Goal: Transaction & Acquisition: Purchase product/service

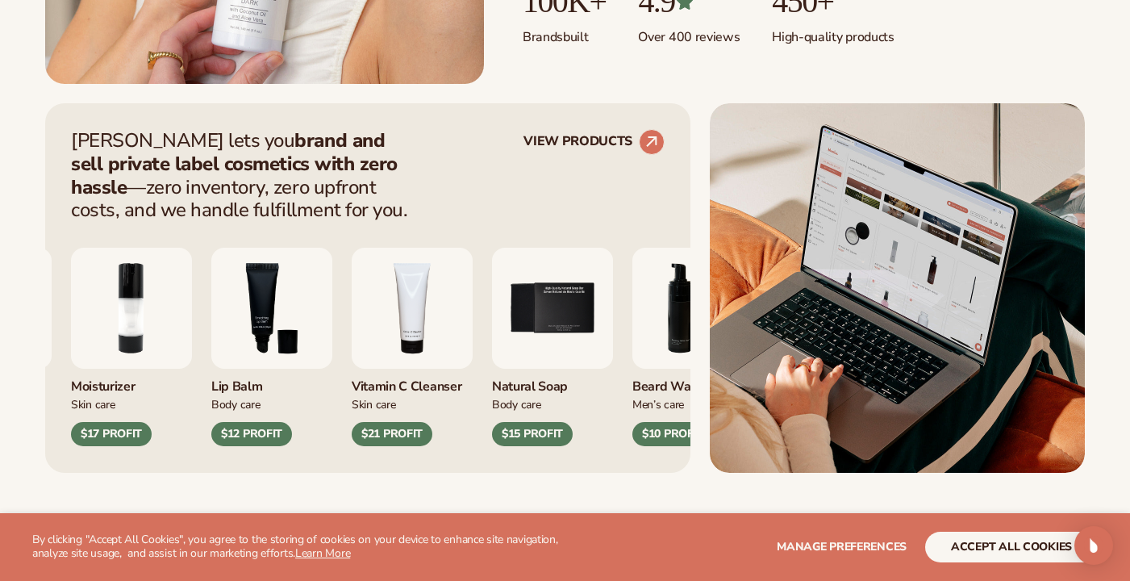
scroll to position [570, 0]
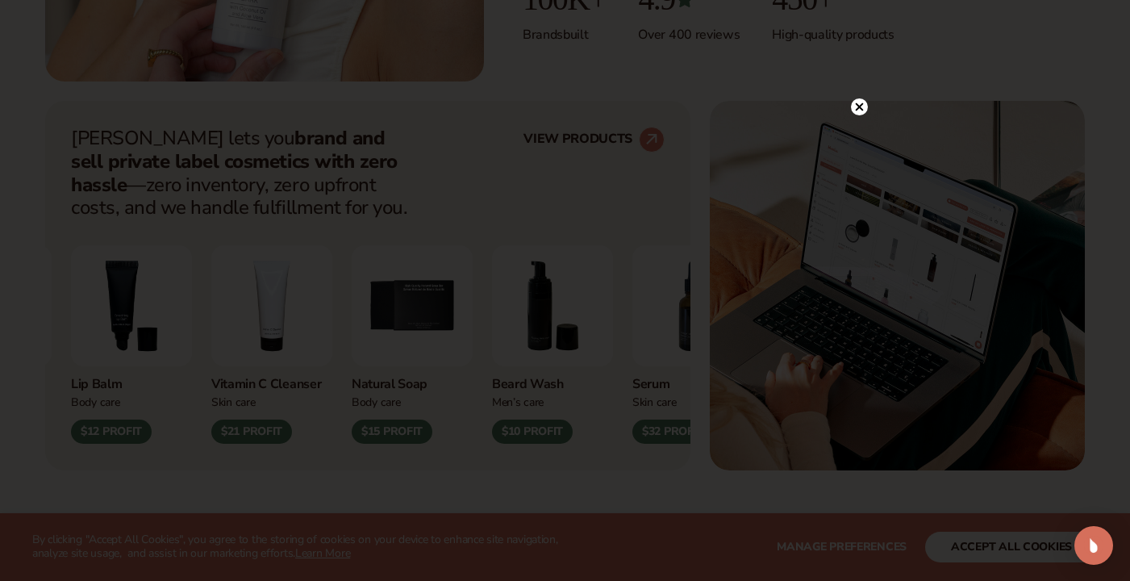
click at [858, 101] on circle at bounding box center [859, 106] width 17 height 17
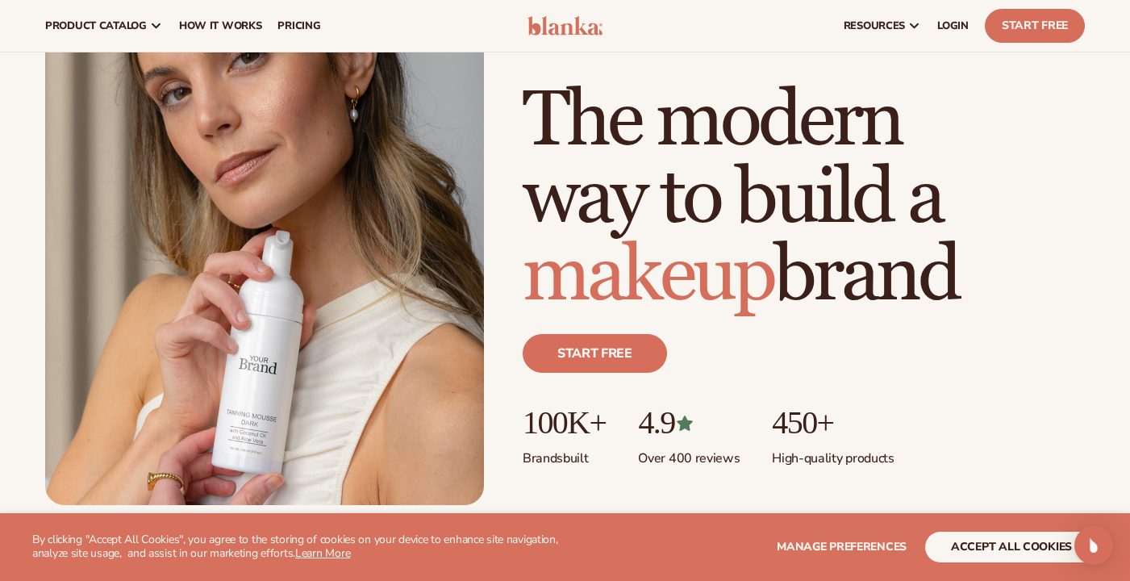
scroll to position [0, 0]
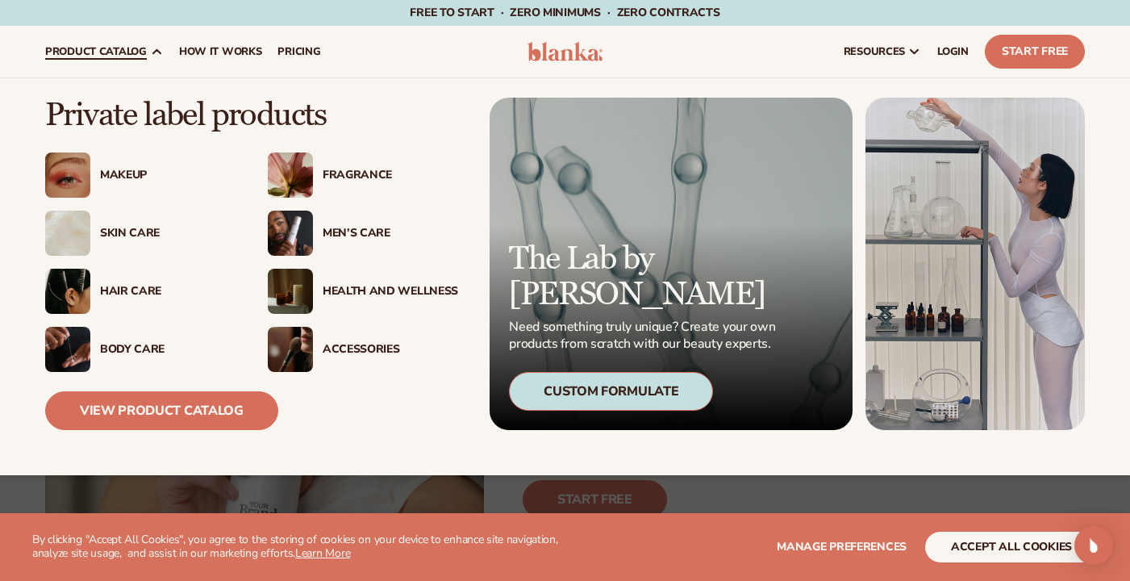
click at [119, 173] on div "Makeup" at bounding box center [168, 176] width 136 height 14
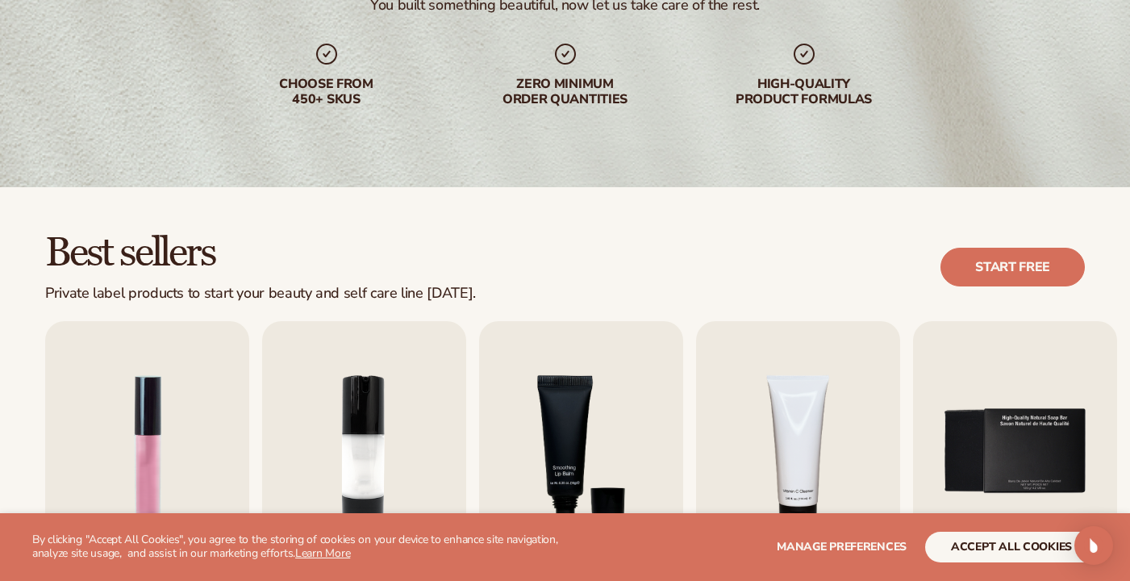
scroll to position [254, 0]
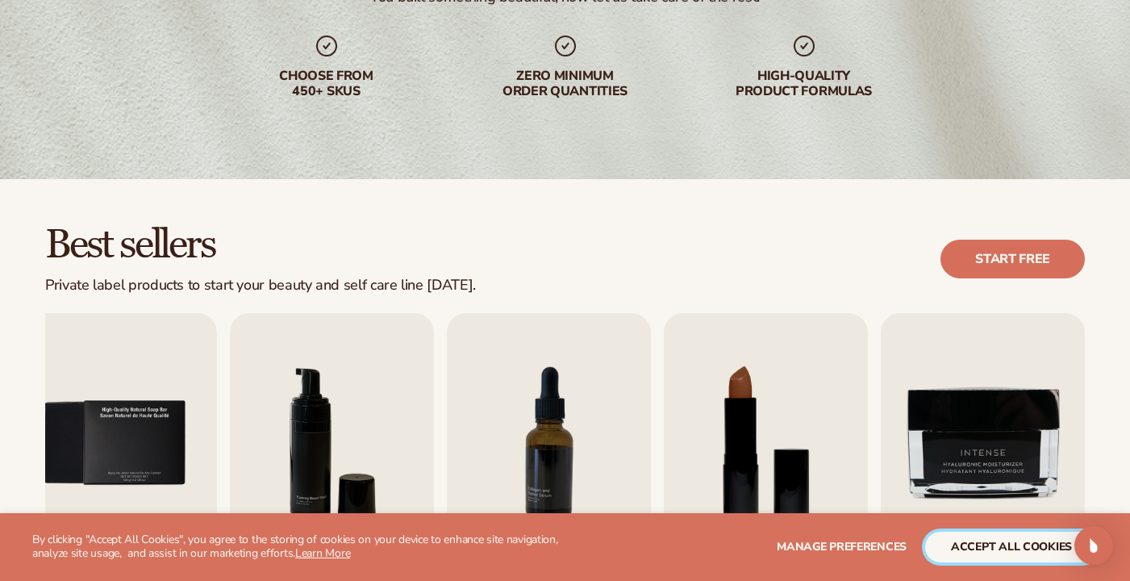
click at [1004, 547] on button "accept all cookies" at bounding box center [1011, 547] width 173 height 31
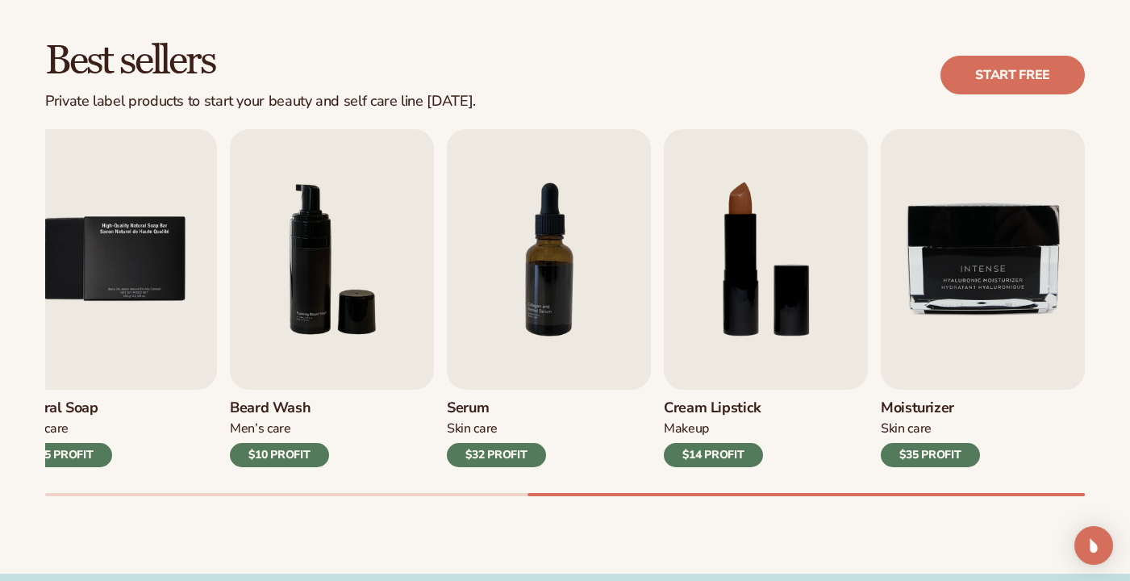
scroll to position [441, 0]
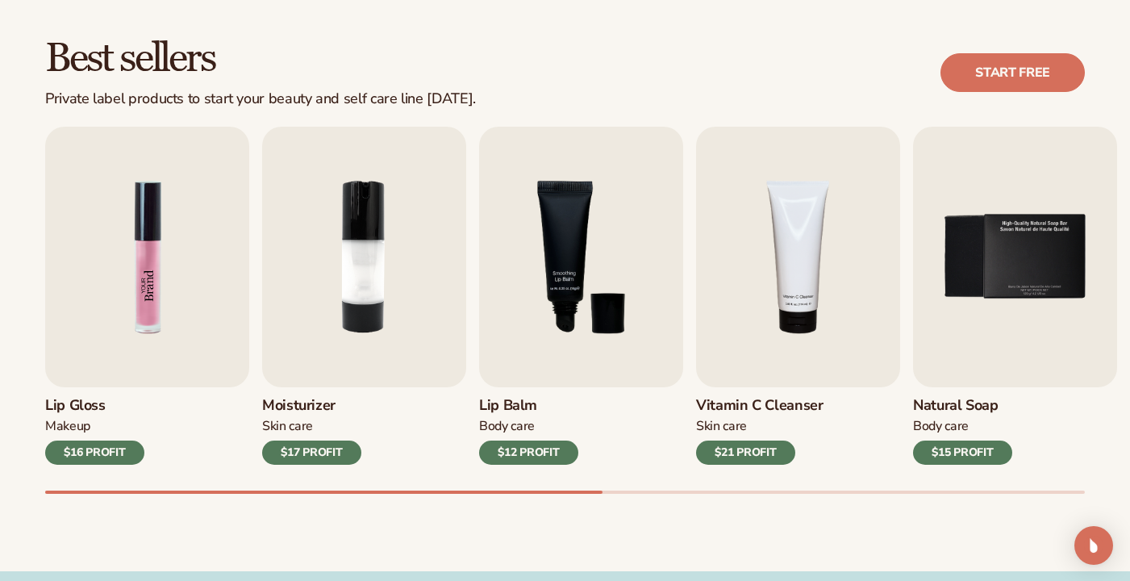
click at [148, 270] on img "1 / 9" at bounding box center [147, 257] width 204 height 261
click at [997, 61] on link "Start free" at bounding box center [1013, 72] width 144 height 39
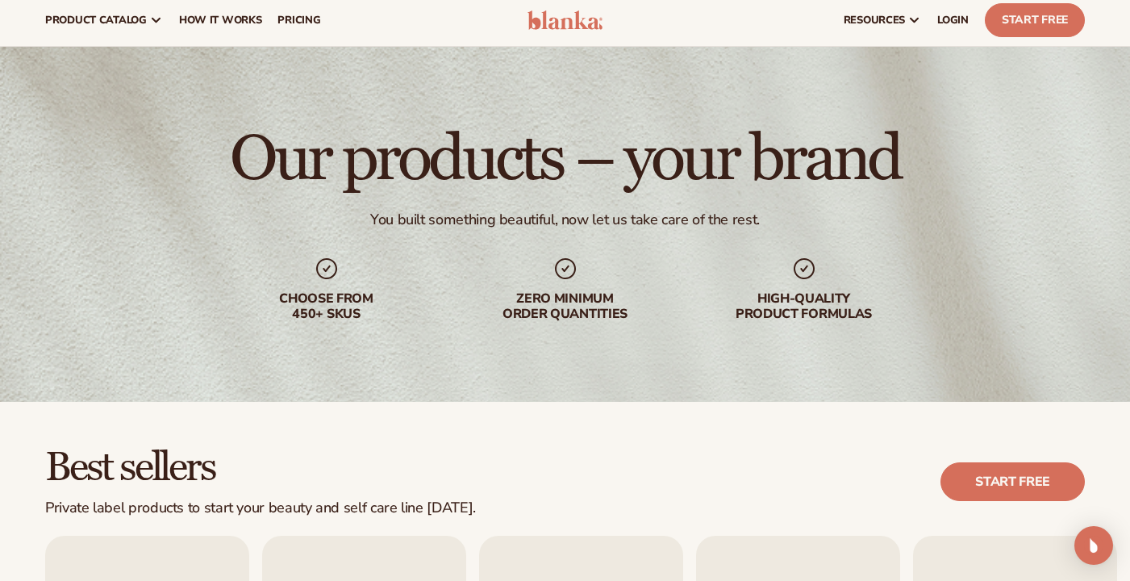
scroll to position [0, 0]
